Goal: Task Accomplishment & Management: Complete application form

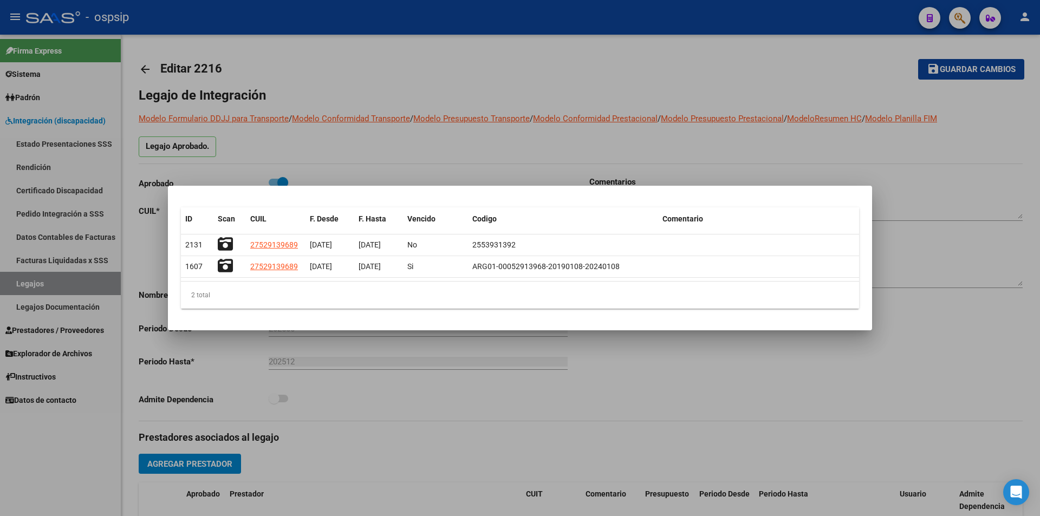
scroll to position [213, 0]
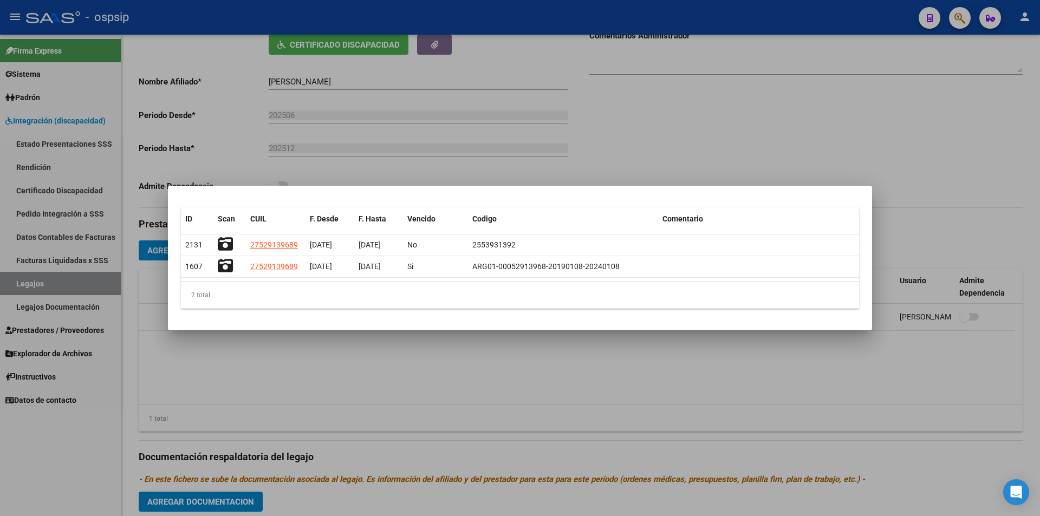
click at [96, 305] on div at bounding box center [520, 258] width 1040 height 516
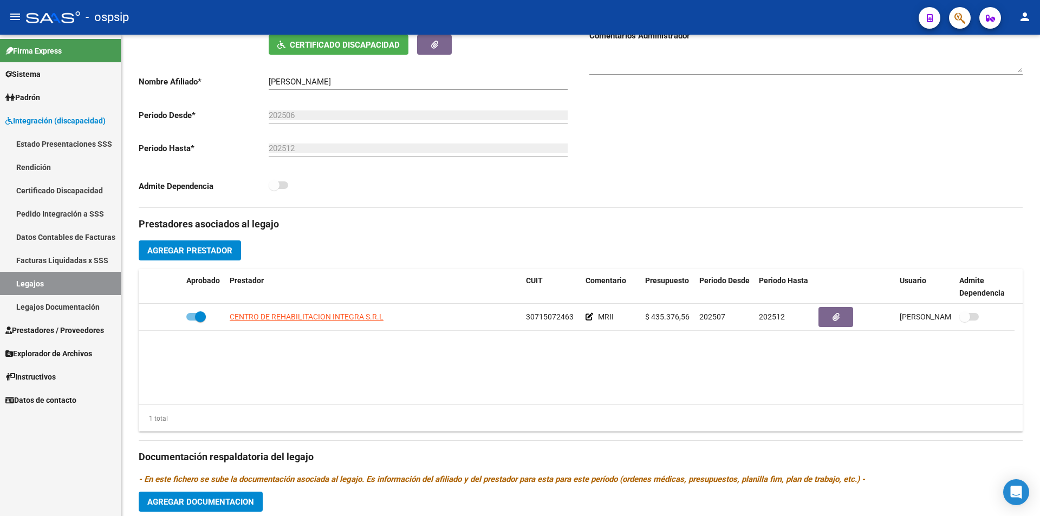
click at [83, 333] on span "Prestadores / Proveedores" at bounding box center [54, 330] width 99 height 12
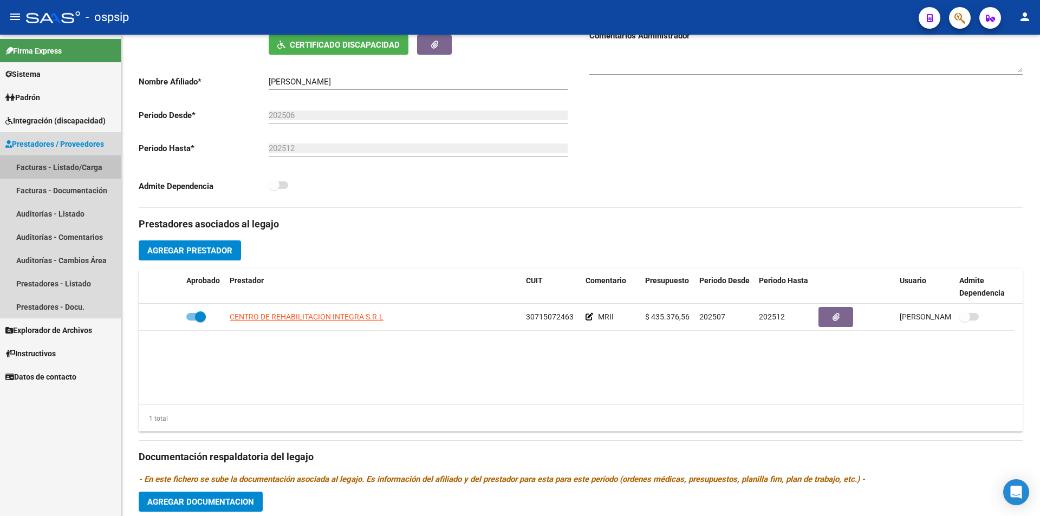
click at [57, 171] on link "Facturas - Listado/Carga" at bounding box center [60, 166] width 121 height 23
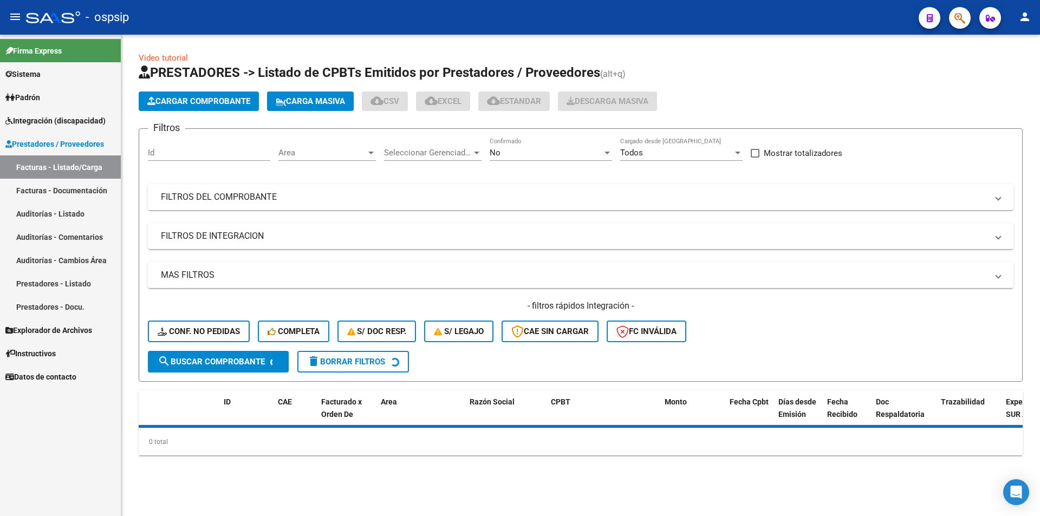
click at [528, 148] on div "No" at bounding box center [546, 153] width 113 height 10
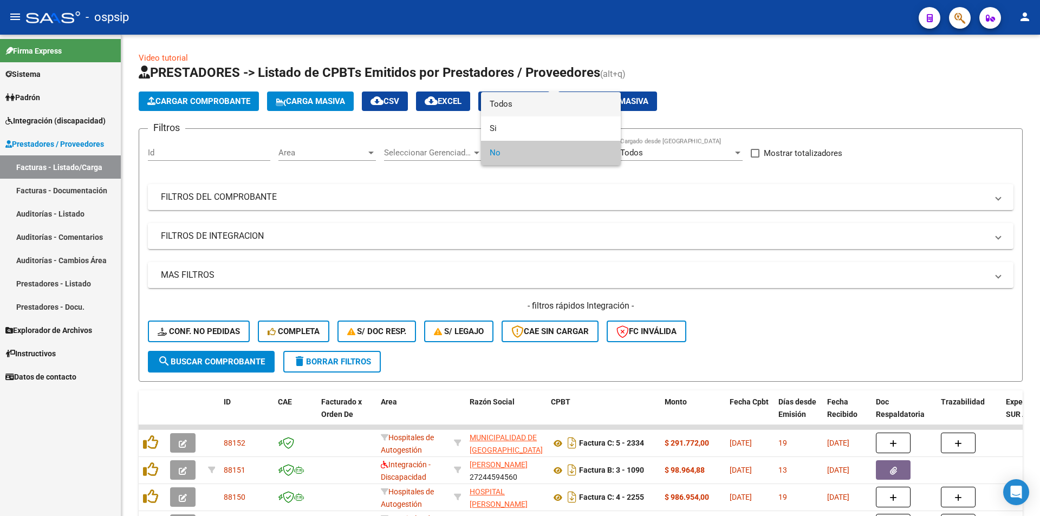
click at [522, 106] on span "Todos" at bounding box center [551, 104] width 122 height 24
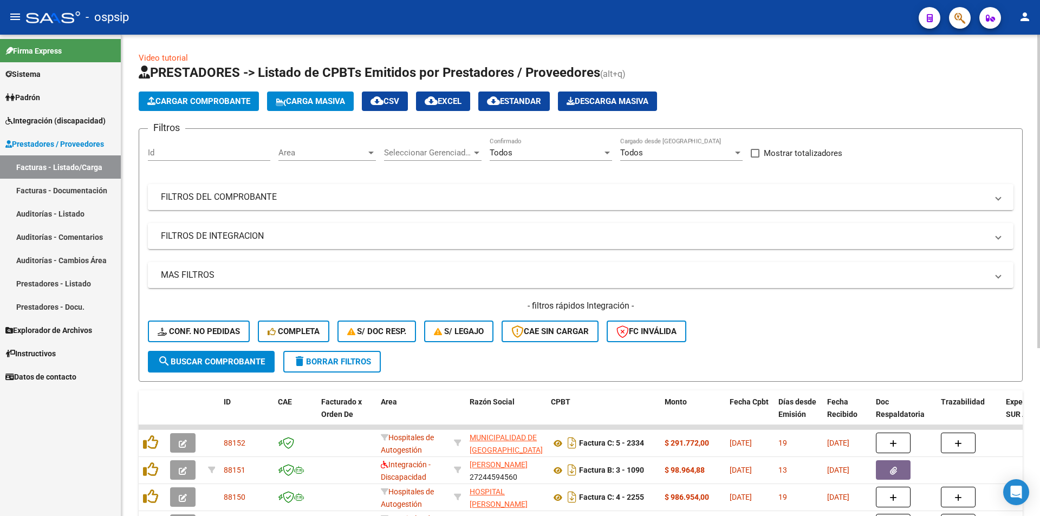
click at [273, 194] on mat-panel-title "FILTROS DEL COMPROBANTE" at bounding box center [574, 197] width 827 height 12
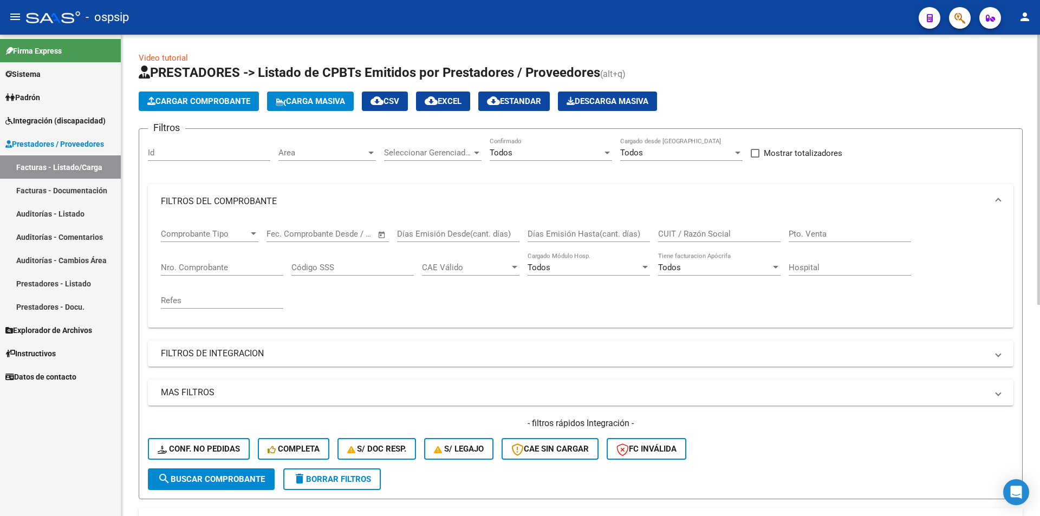
click at [218, 272] on input "Nro. Comprobante" at bounding box center [222, 268] width 122 height 10
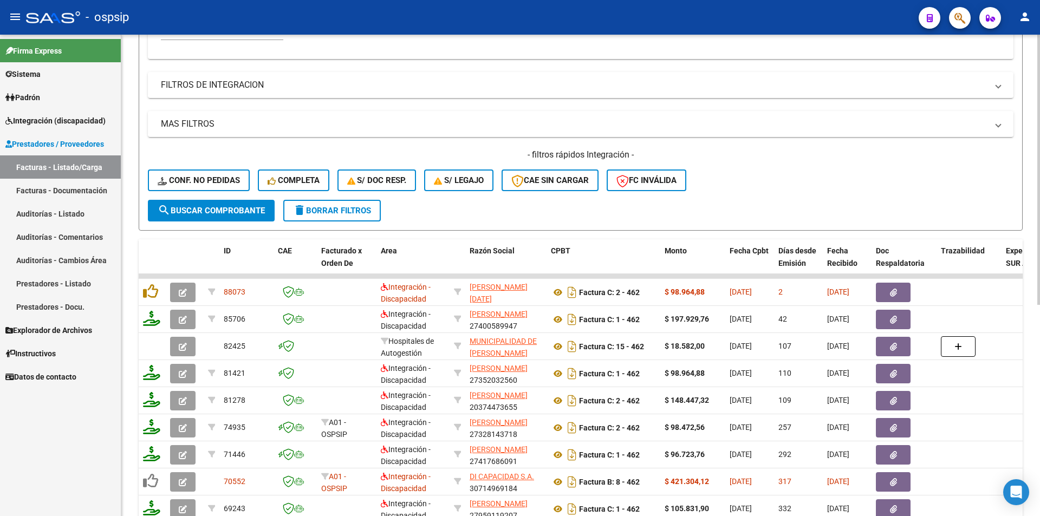
scroll to position [271, 0]
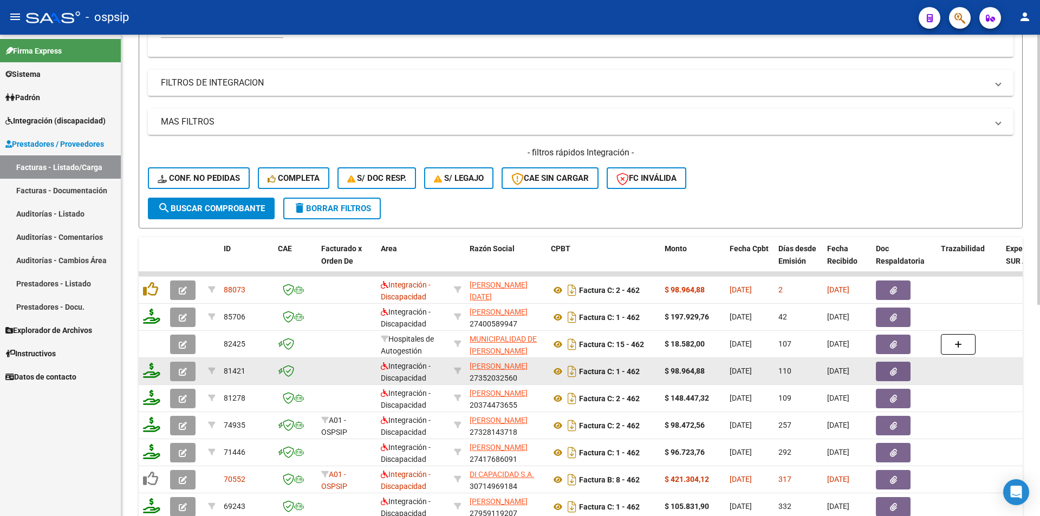
type input "462"
click at [183, 374] on icon "button" at bounding box center [183, 372] width 8 height 8
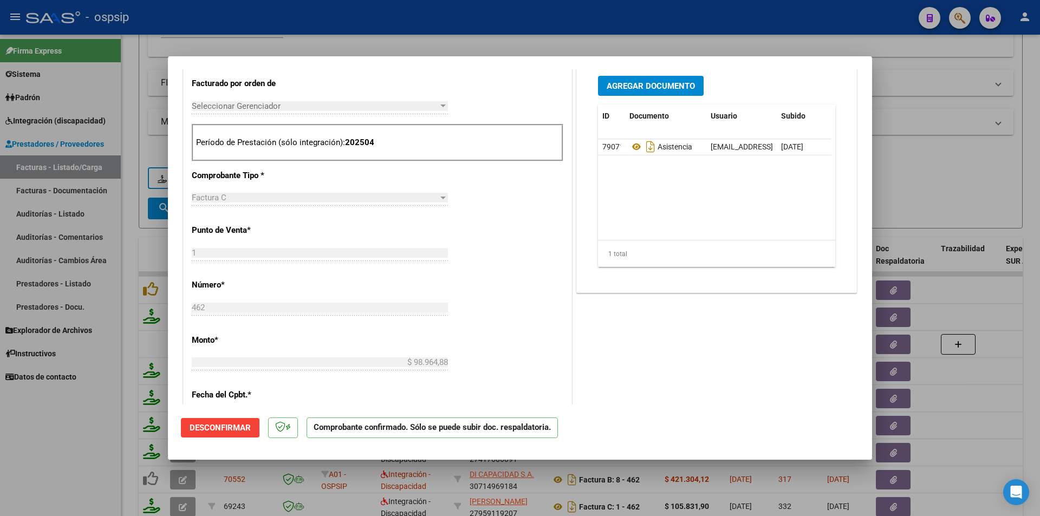
scroll to position [487, 0]
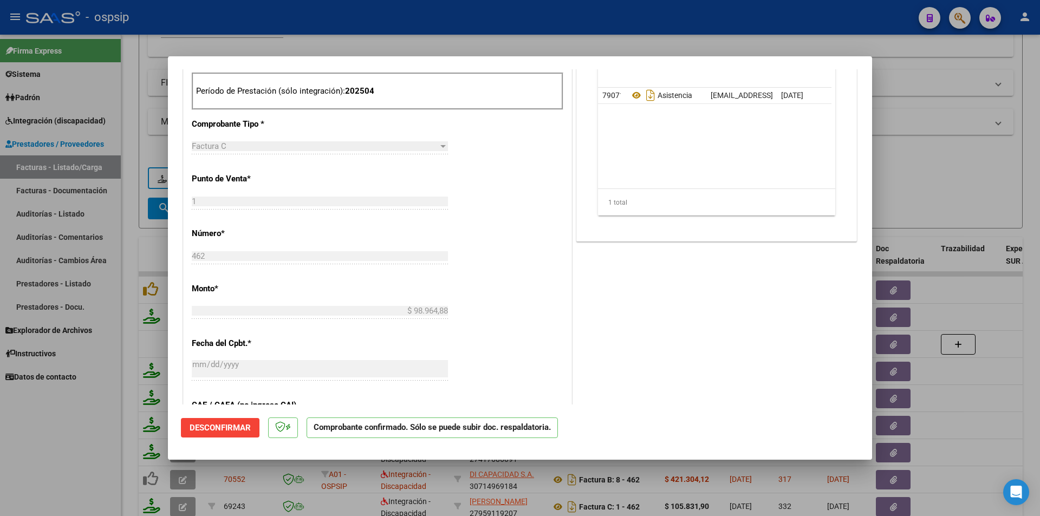
click at [62, 450] on div at bounding box center [520, 258] width 1040 height 516
type input "$ 0,00"
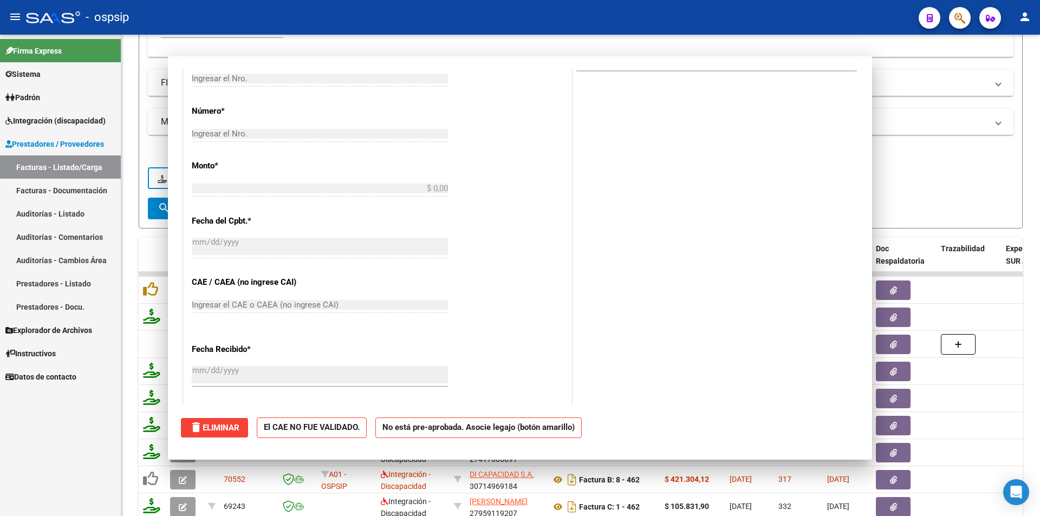
scroll to position [0, 0]
